Goal: Task Accomplishment & Management: Manage account settings

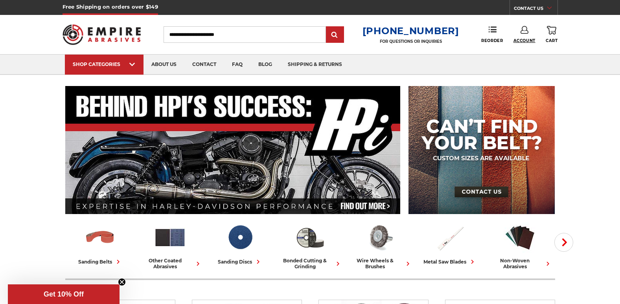
click at [527, 42] on span "Account" at bounding box center [525, 40] width 22 height 5
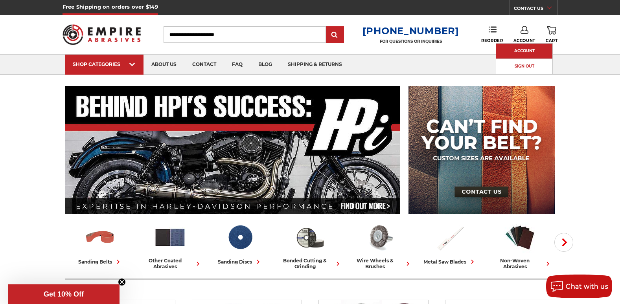
click at [514, 49] on link "Account" at bounding box center [524, 51] width 56 height 15
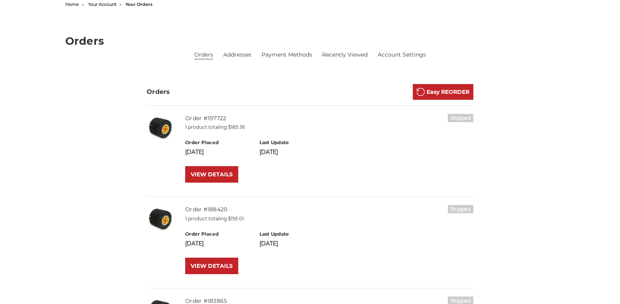
scroll to position [79, 0]
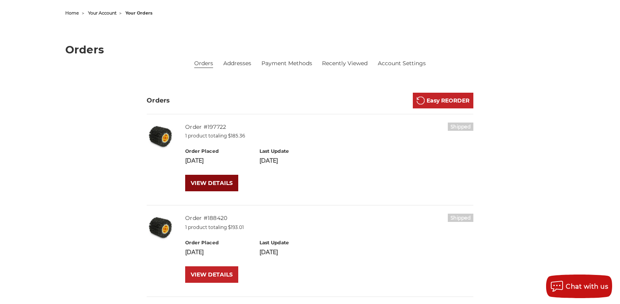
click at [209, 189] on link "VIEW DETAILS" at bounding box center [211, 183] width 53 height 17
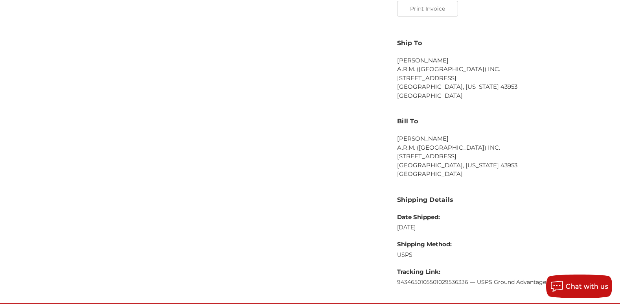
scroll to position [118, 0]
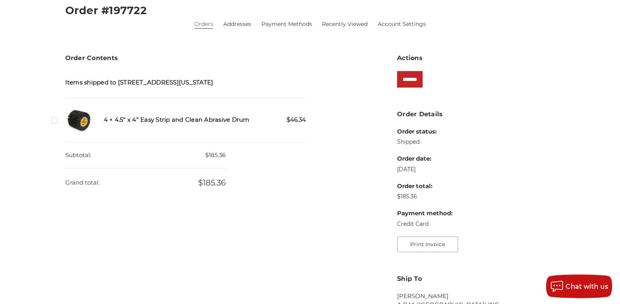
click at [440, 248] on button "Print Invoice" at bounding box center [427, 245] width 61 height 16
